Goal: Information Seeking & Learning: Learn about a topic

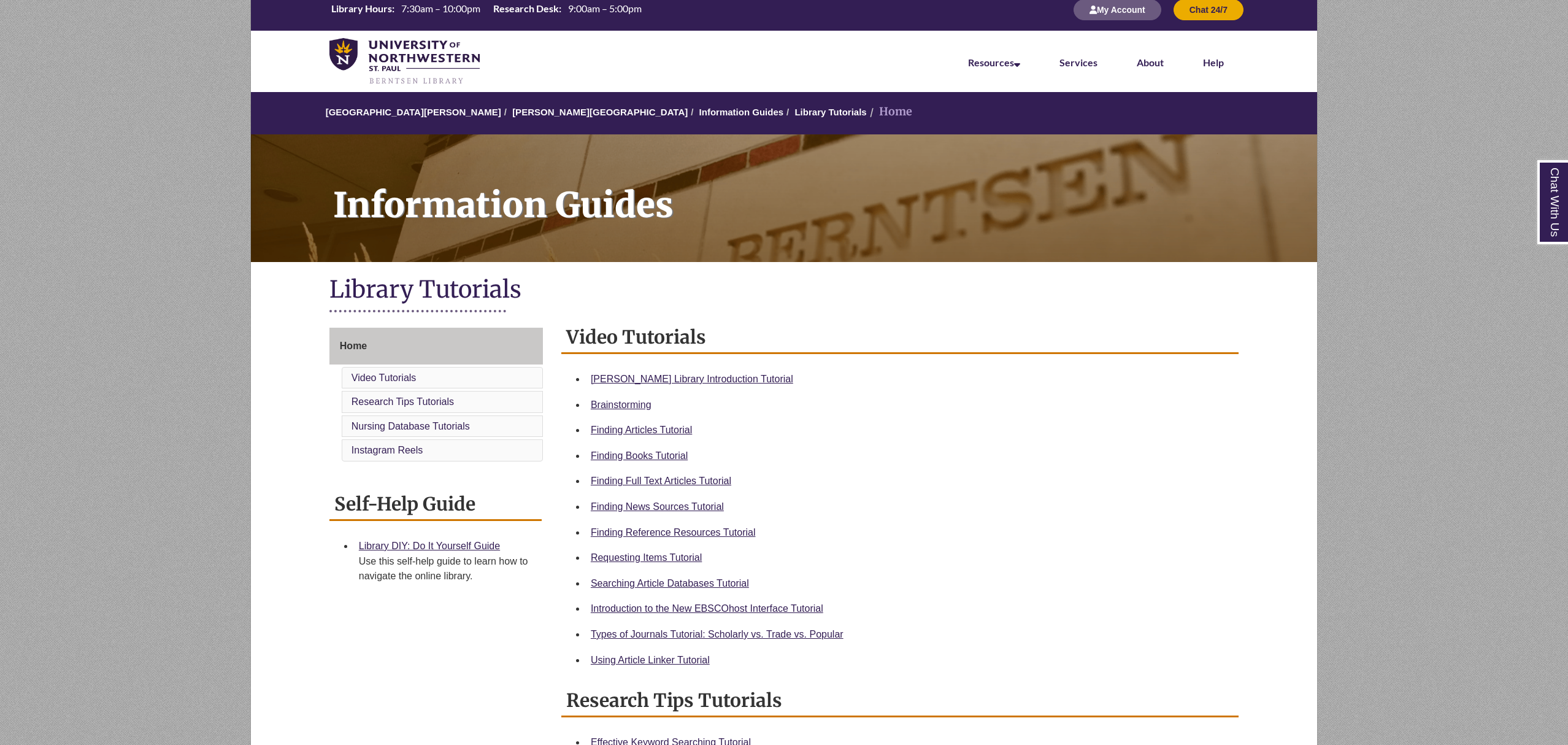
scroll to position [17, 0]
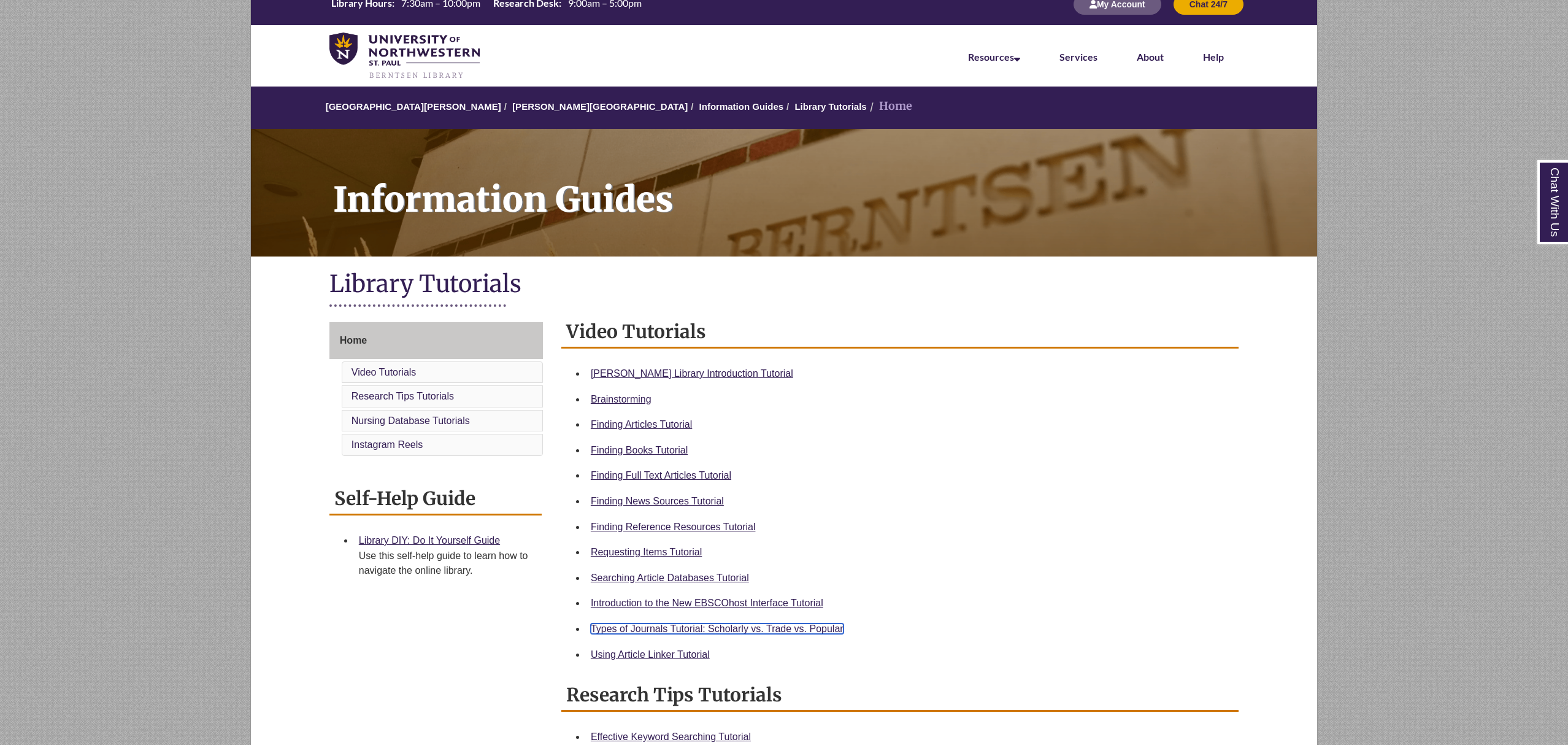
click at [747, 627] on link "Types of Journals Tutorial: Scholarly vs. Trade vs. Popular" at bounding box center [717, 629] width 253 height 11
click at [632, 425] on link "Finding Articles Tutorial" at bounding box center [641, 424] width 101 height 11
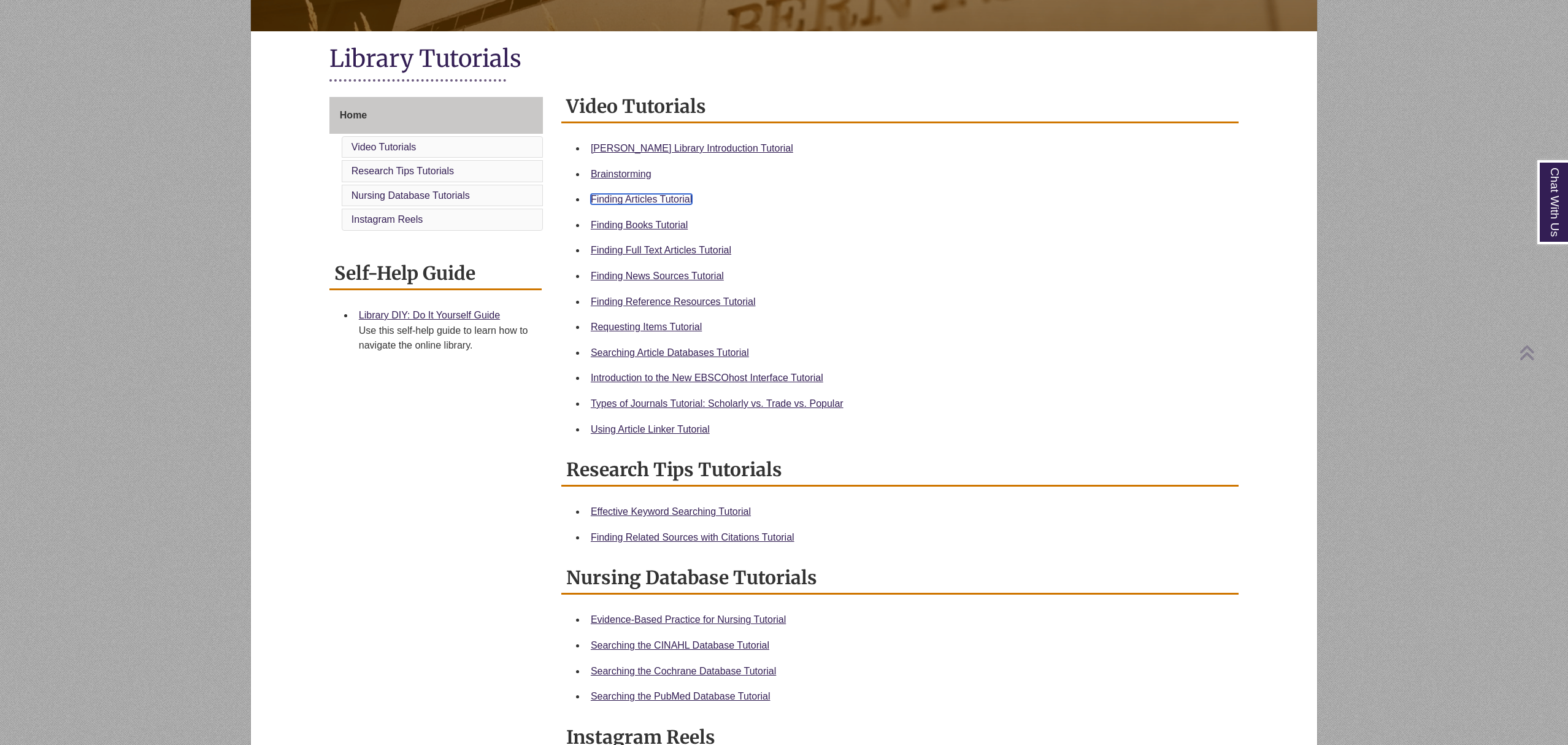
scroll to position [0, 0]
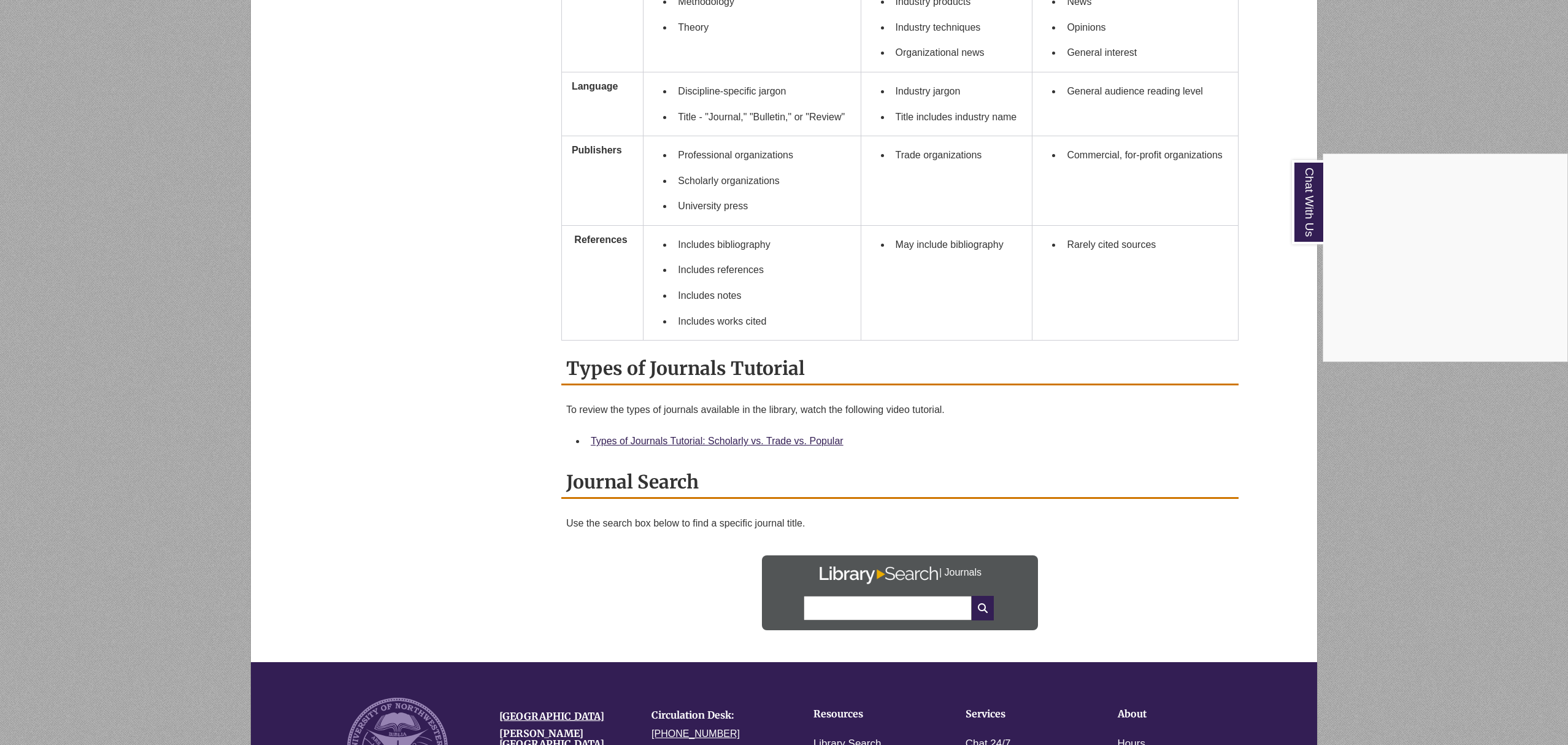
scroll to position [943, 0]
click at [885, 610] on div "Chat With Us" at bounding box center [784, 372] width 1568 height 745
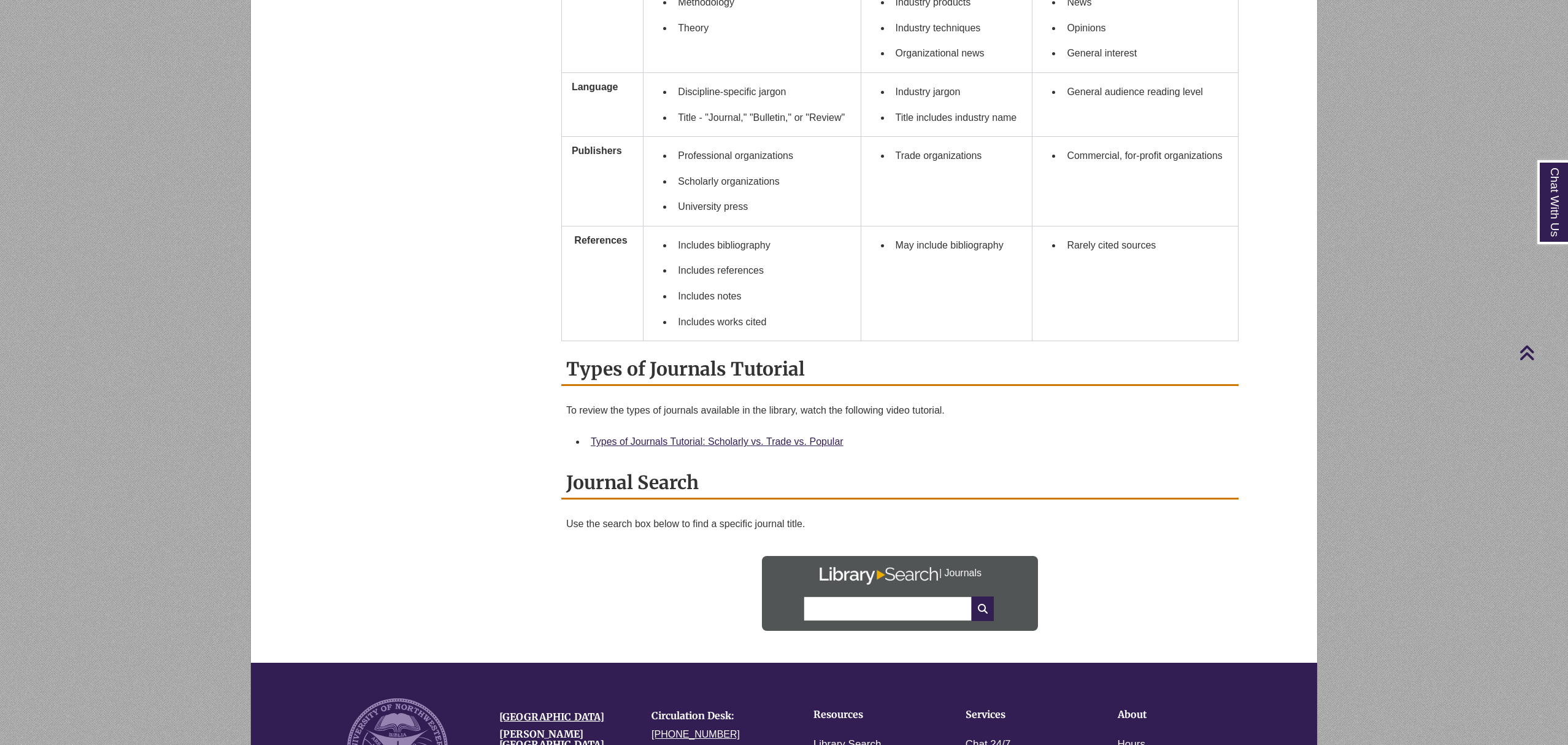
click at [883, 610] on input "text" at bounding box center [888, 608] width 168 height 24
click at [655, 601] on div "Use the search box below to find a specific journal title. | Journals" at bounding box center [900, 581] width 668 height 139
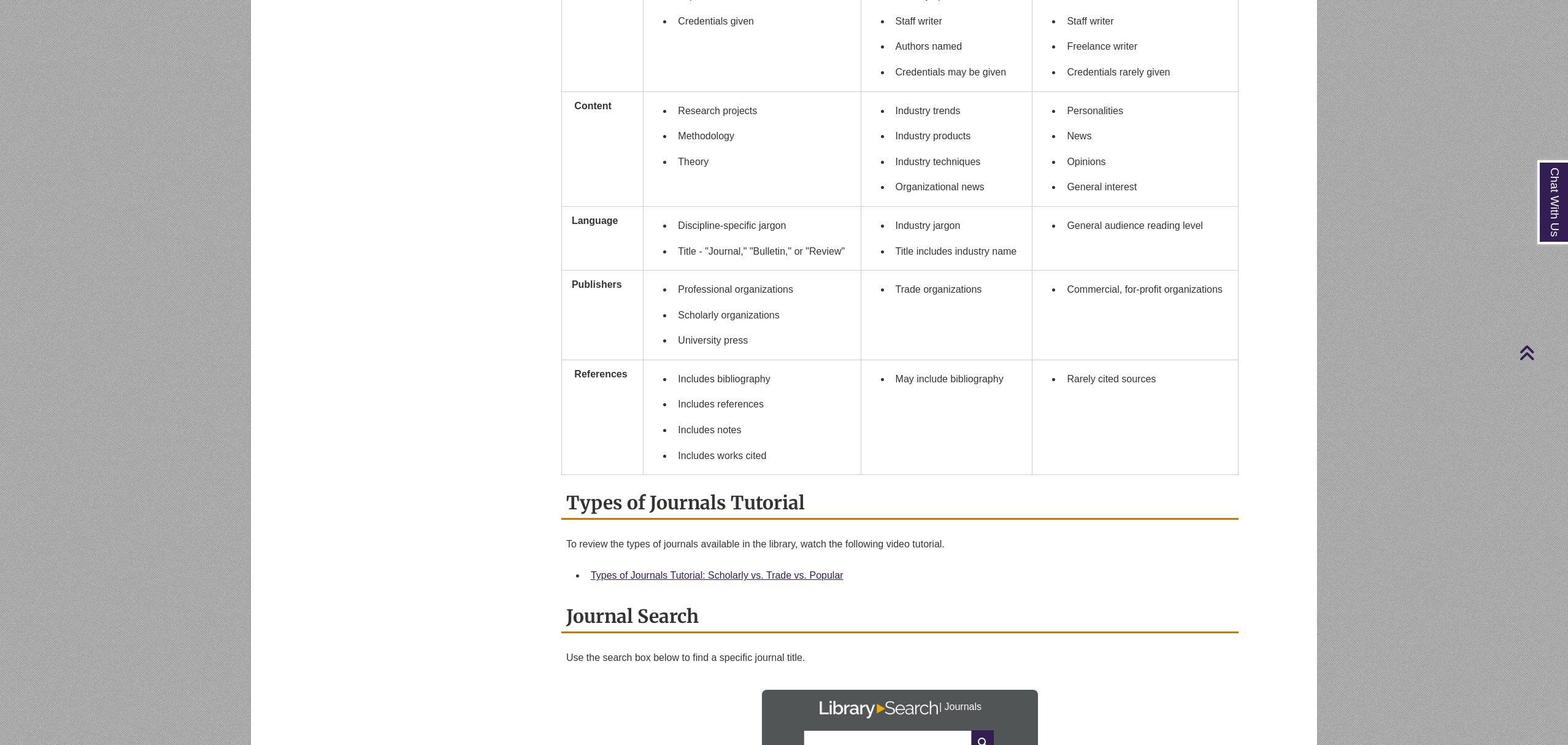
scroll to position [437, 0]
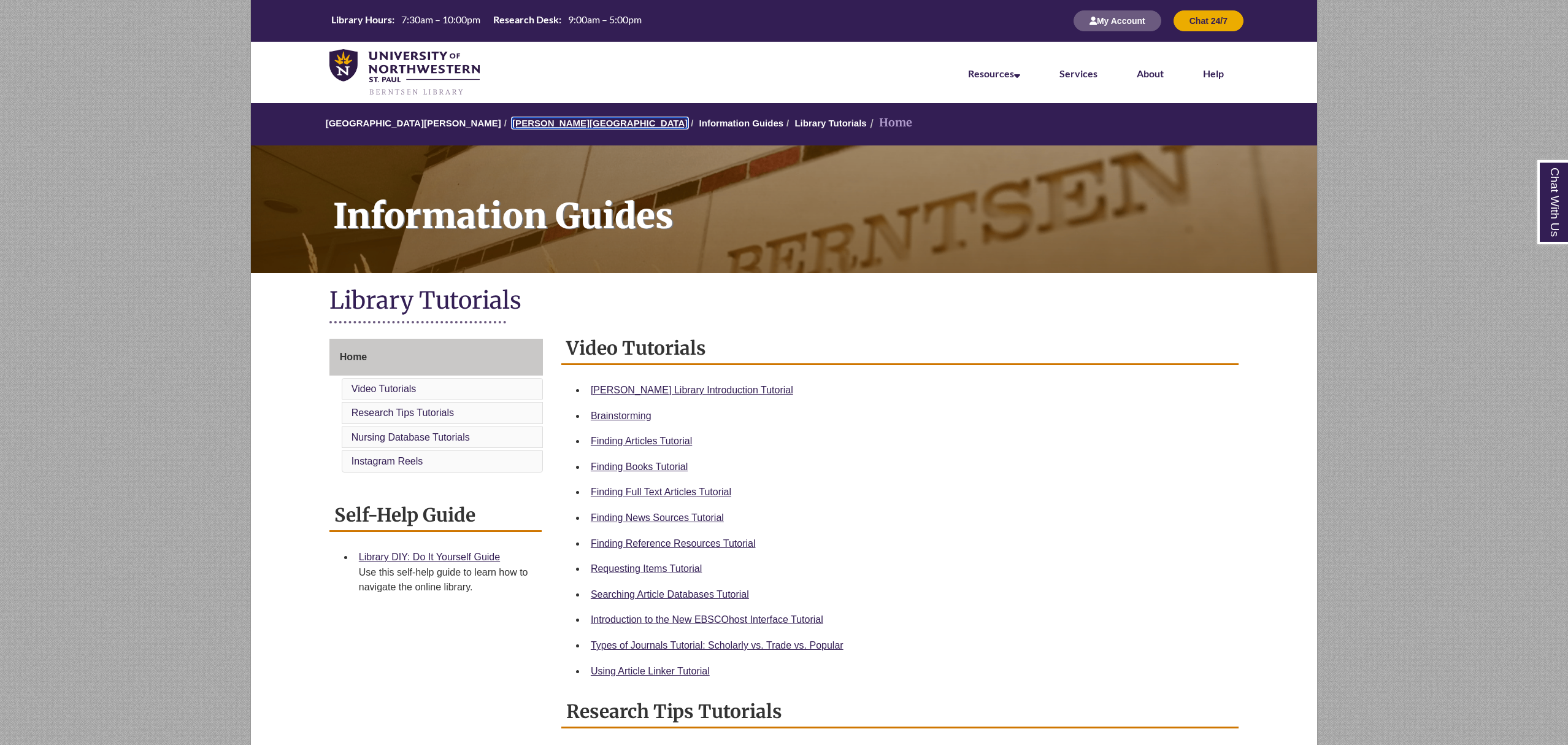
click at [526, 123] on link "[PERSON_NAME][GEOGRAPHIC_DATA]" at bounding box center [600, 123] width 175 height 11
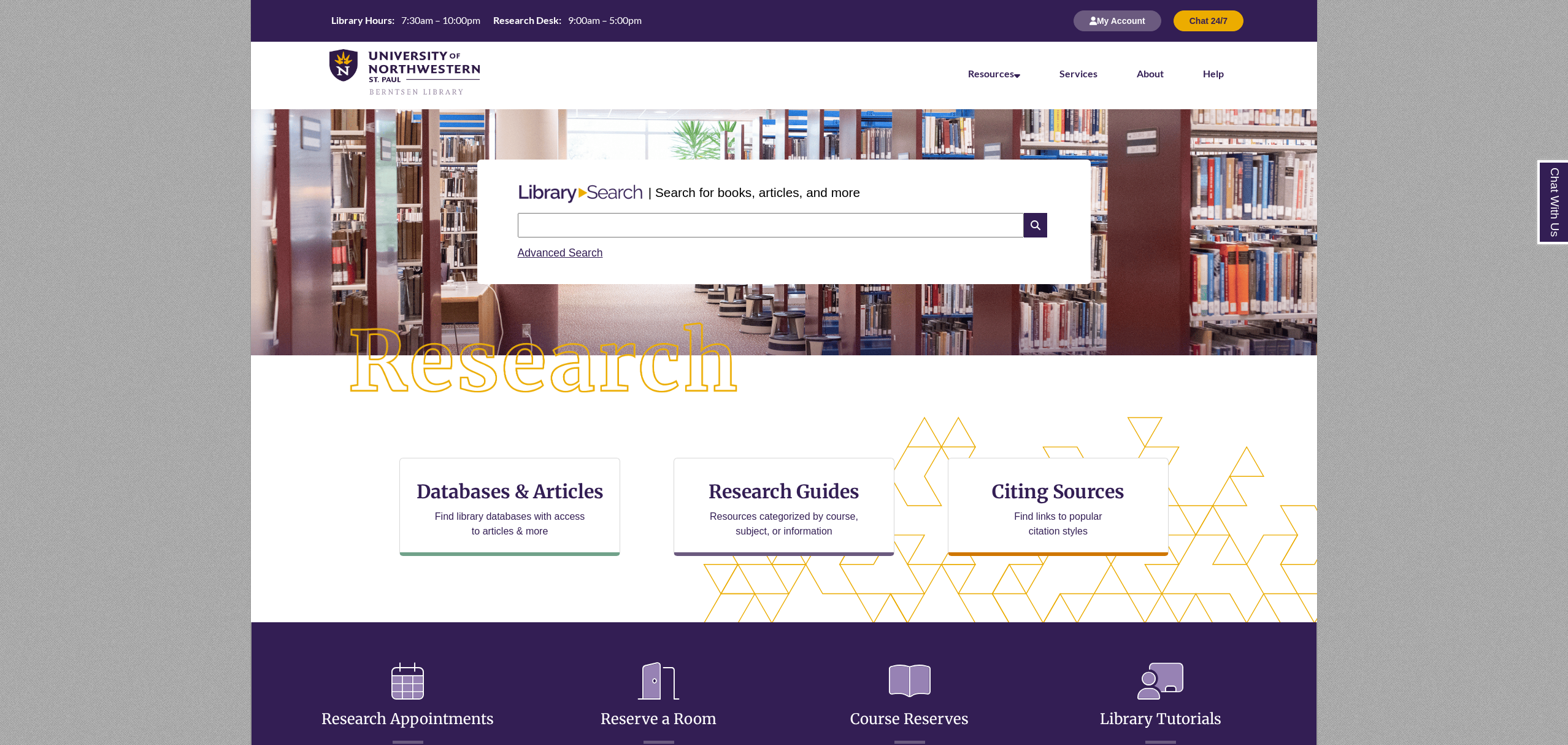
click at [663, 230] on input "text" at bounding box center [771, 224] width 506 height 24
type input "**********"
click at [1036, 224] on icon at bounding box center [1035, 224] width 23 height 24
